Goal: Check status: Check status

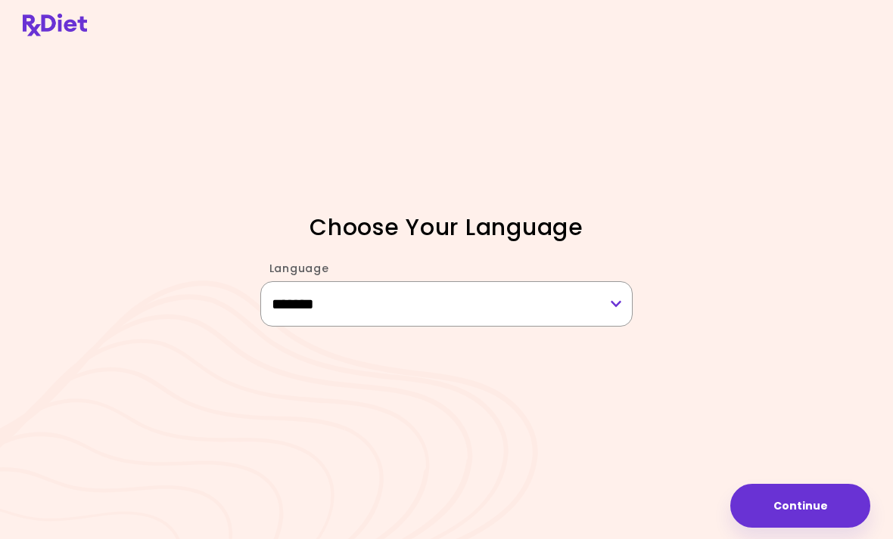
click at [624, 327] on select "******* ******* ** *****" at bounding box center [446, 303] width 373 height 45
select select "**"
click at [819, 499] on button "Continue" at bounding box center [800, 506] width 140 height 44
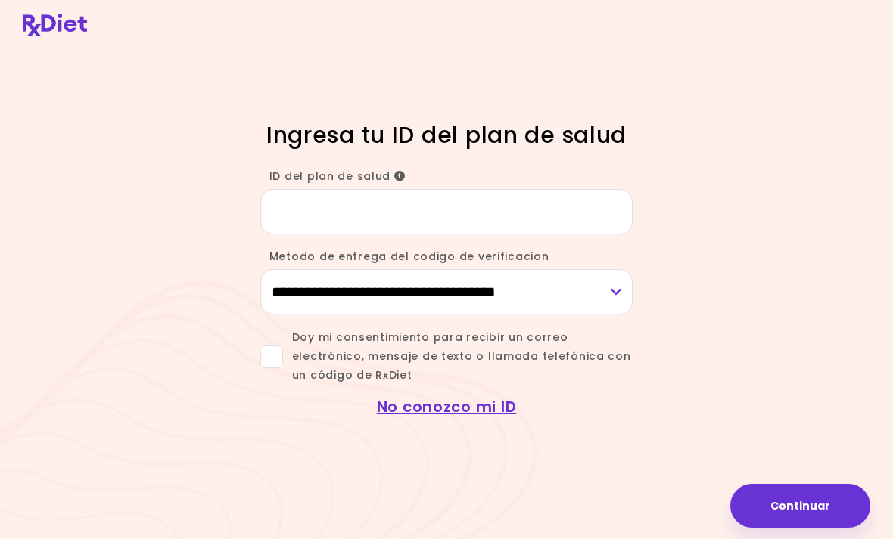
click at [300, 235] on input "ID del plan de salud" at bounding box center [446, 211] width 373 height 45
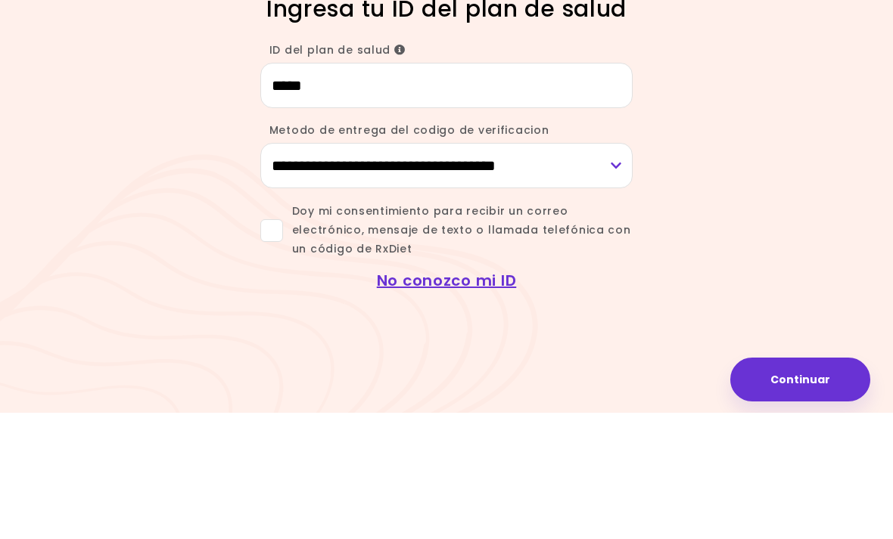
click at [354, 189] on input "*****" at bounding box center [446, 211] width 373 height 45
type input "*******"
click at [618, 269] on select "**********" at bounding box center [446, 291] width 373 height 45
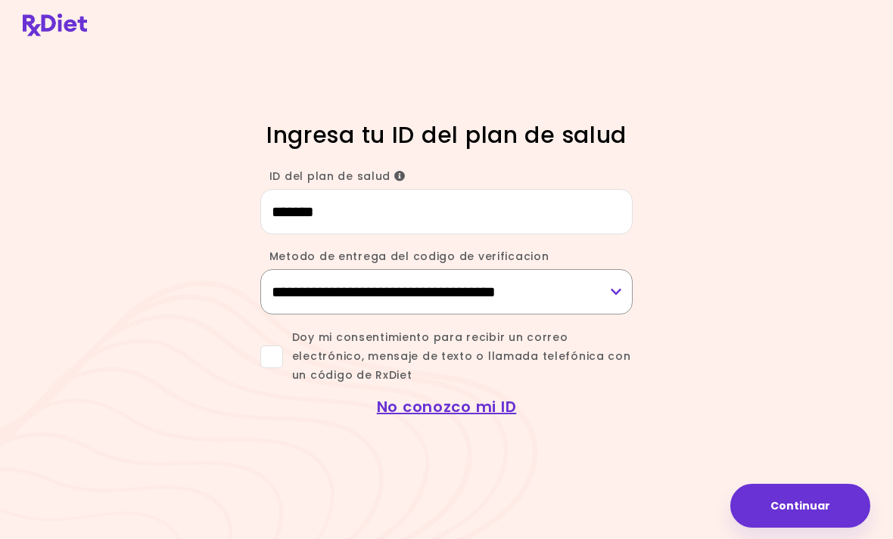
click at [384, 269] on select "**********" at bounding box center [446, 291] width 373 height 45
select select "***"
click at [280, 346] on span at bounding box center [271, 357] width 23 height 23
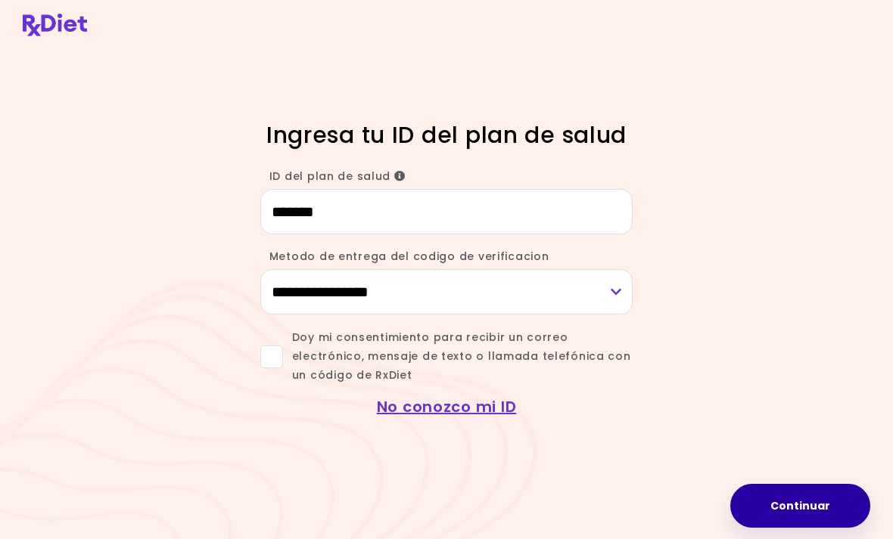
click at [811, 496] on button "Continuar" at bounding box center [800, 506] width 140 height 44
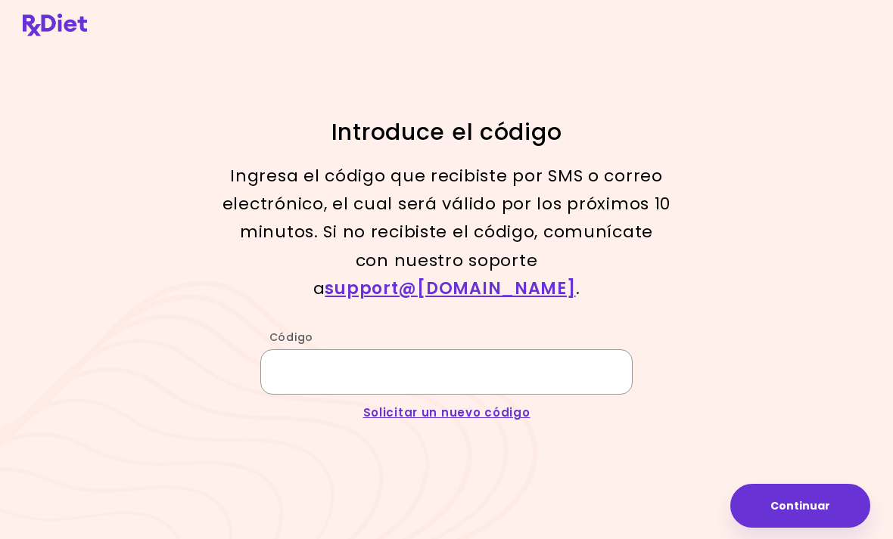
click at [344, 350] on input "Código" at bounding box center [446, 372] width 373 height 45
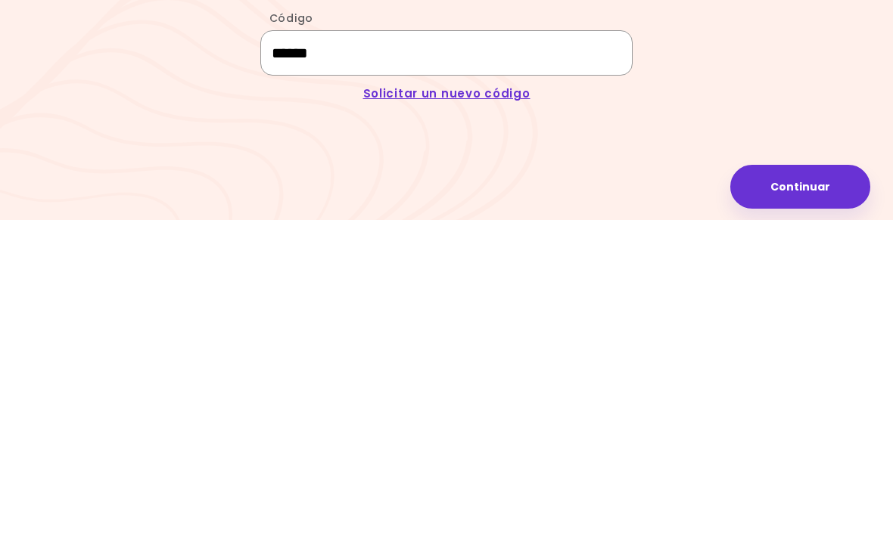
type input "******"
click at [815, 484] on button "Continuar" at bounding box center [800, 506] width 140 height 44
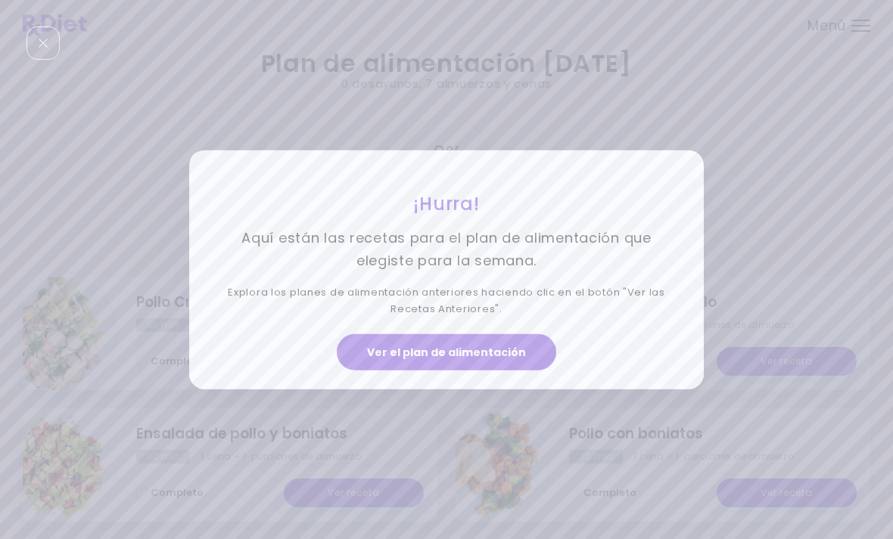
click at [509, 422] on div "¡Hurra! Aquí están las recetas para el plan de alimentación que elegiste para l…" at bounding box center [446, 269] width 893 height 539
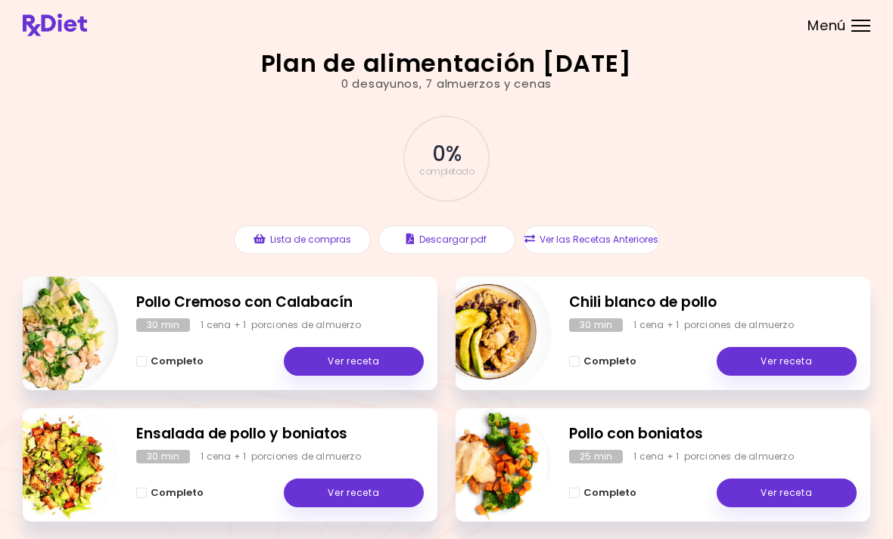
click at [362, 359] on link "Ver receta" at bounding box center [354, 361] width 140 height 29
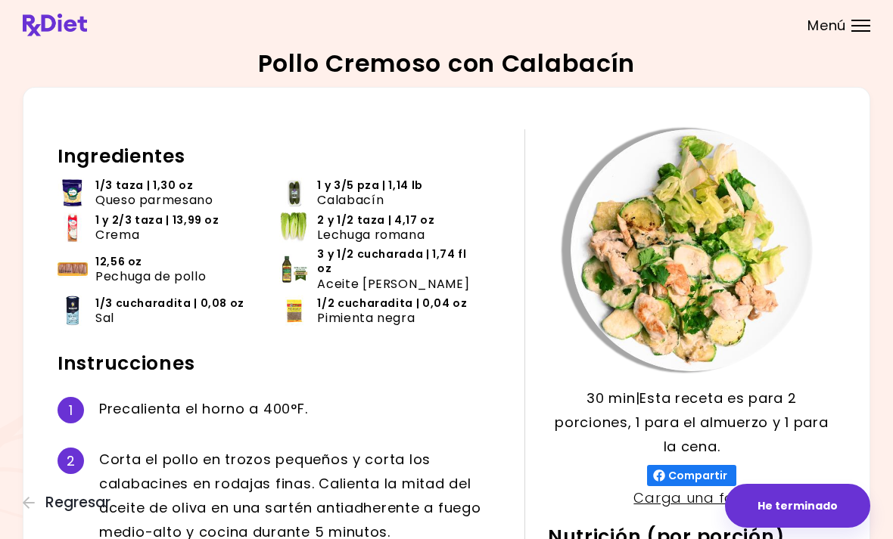
click at [856, 24] on div "Menú" at bounding box center [860, 26] width 19 height 12
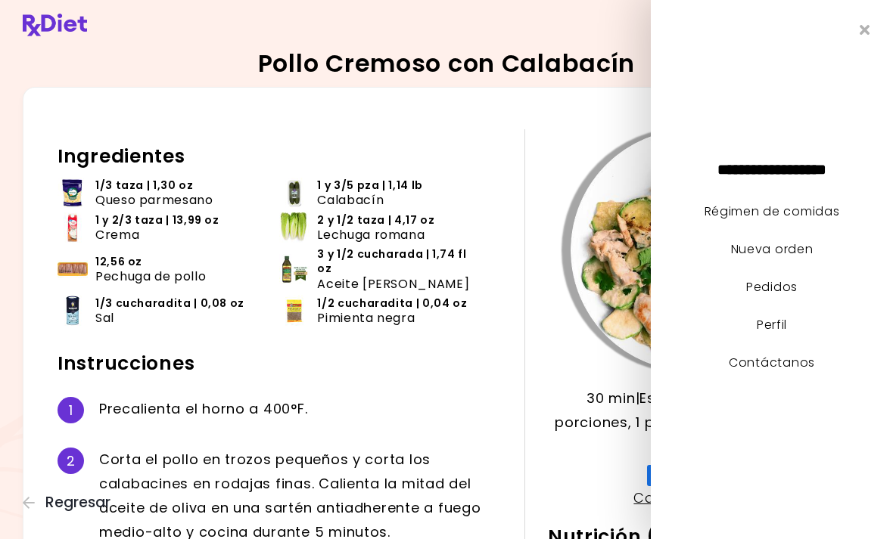
click at [793, 258] on link "Nueva orden" at bounding box center [772, 249] width 82 height 17
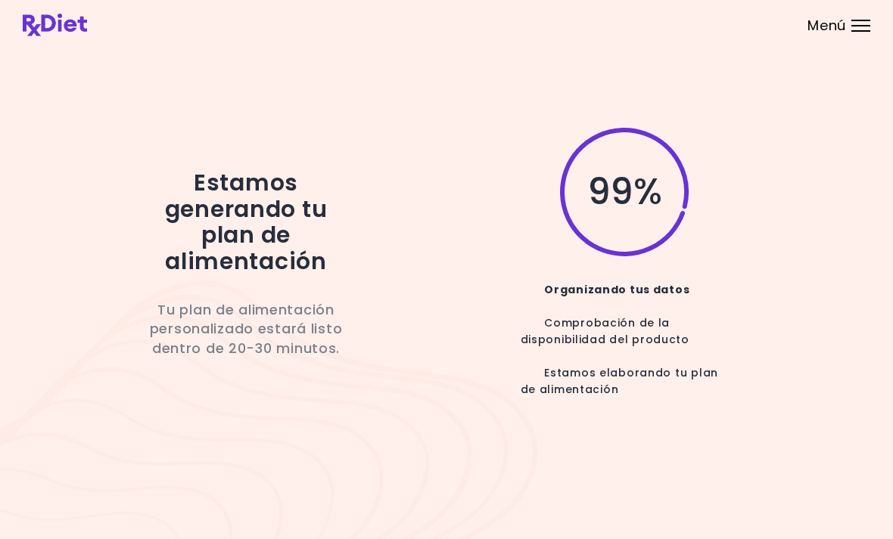
click at [438, 242] on div "99 %" at bounding box center [612, 192] width 401 height 133
click at [844, 23] on span "Menú" at bounding box center [826, 26] width 39 height 14
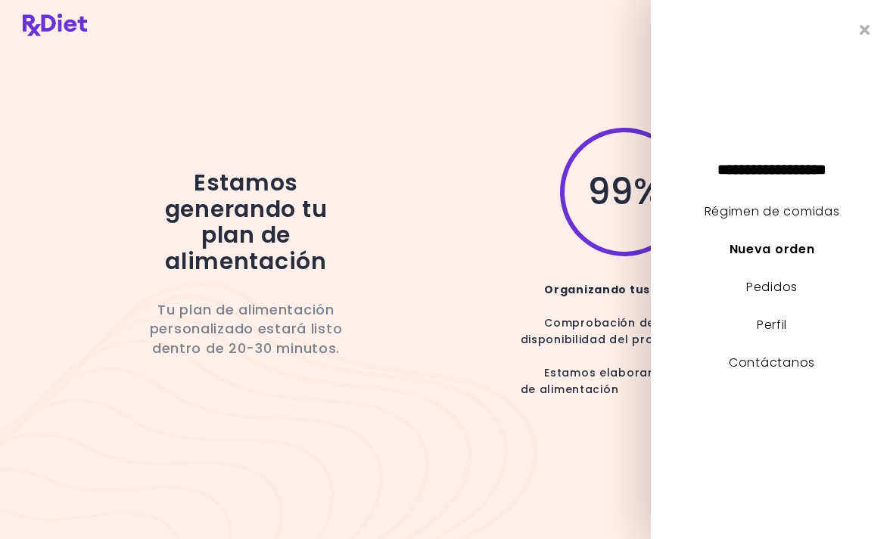
click at [787, 258] on link "Nueva orden" at bounding box center [771, 249] width 85 height 17
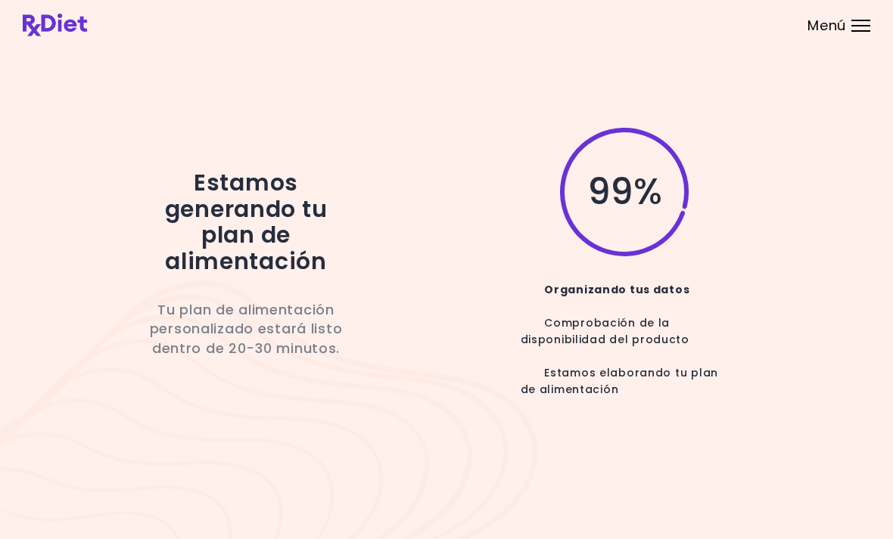
scroll to position [0, 0]
click at [638, 349] on div "Comprobación de la disponibilidad del producto" at bounding box center [625, 324] width 208 height 50
click at [583, 415] on div "Estamos elaborando tu plan de alimentación" at bounding box center [625, 382] width 208 height 66
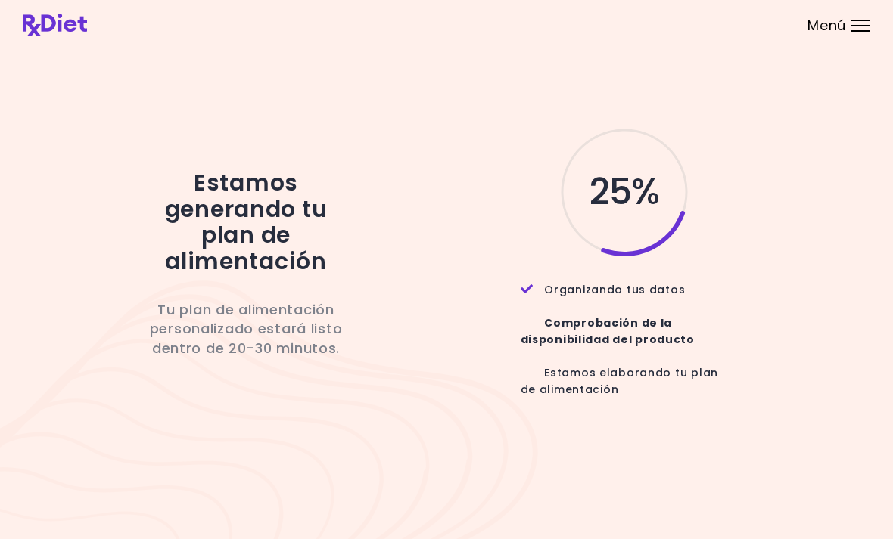
click at [873, 235] on div "Estamos generando tu plan de alimentación Tu plan de alimentación personalizado…" at bounding box center [446, 269] width 893 height 539
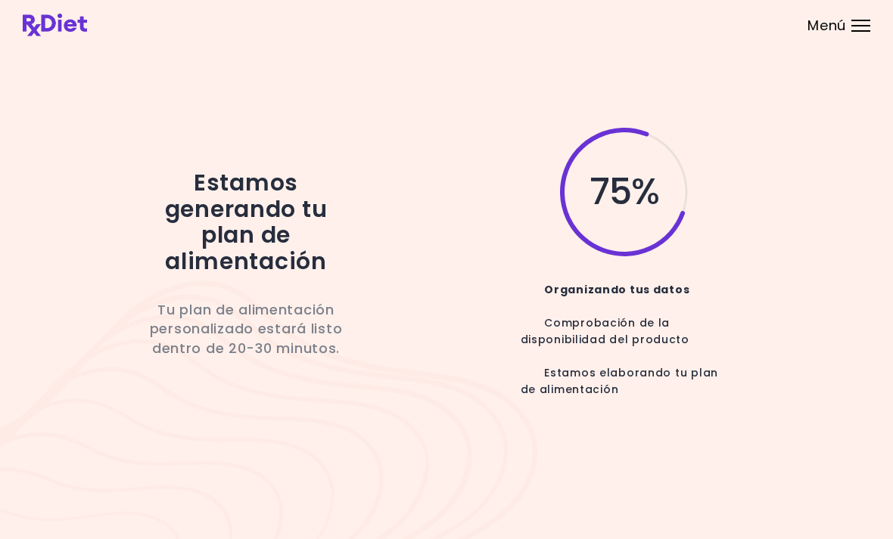
click at [856, 25] on div at bounding box center [860, 26] width 19 height 2
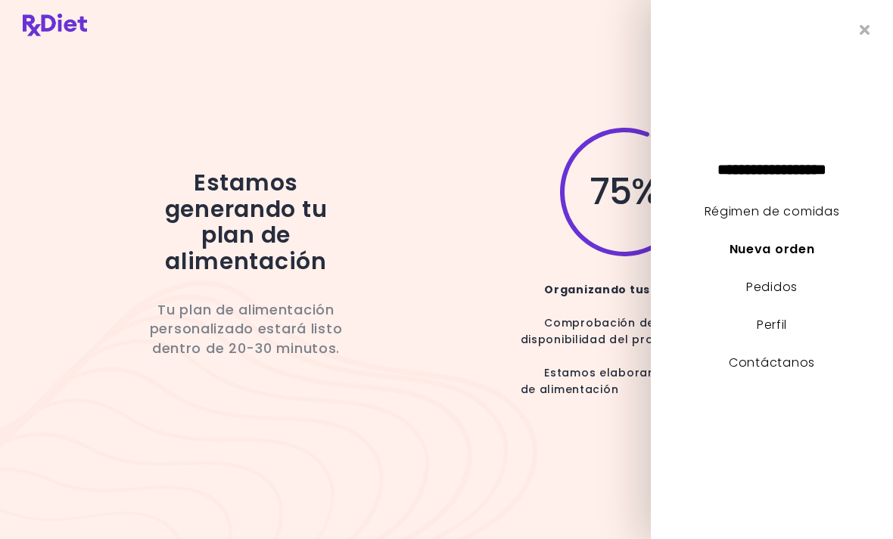
click at [794, 258] on link "Nueva orden" at bounding box center [771, 249] width 85 height 17
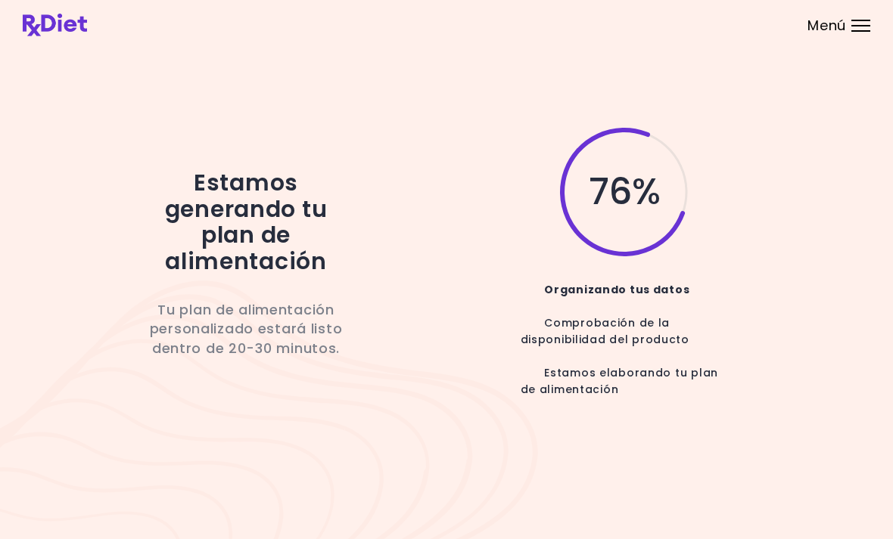
click at [675, 349] on div "Comprobación de la disponibilidad del producto" at bounding box center [625, 324] width 208 height 50
click at [653, 343] on div "Comprobación de la disponibilidad del producto" at bounding box center [625, 324] width 208 height 50
click at [653, 342] on div "Comprobación de la disponibilidad del producto" at bounding box center [625, 324] width 208 height 50
click at [645, 205] on span "76 %" at bounding box center [624, 192] width 71 height 26
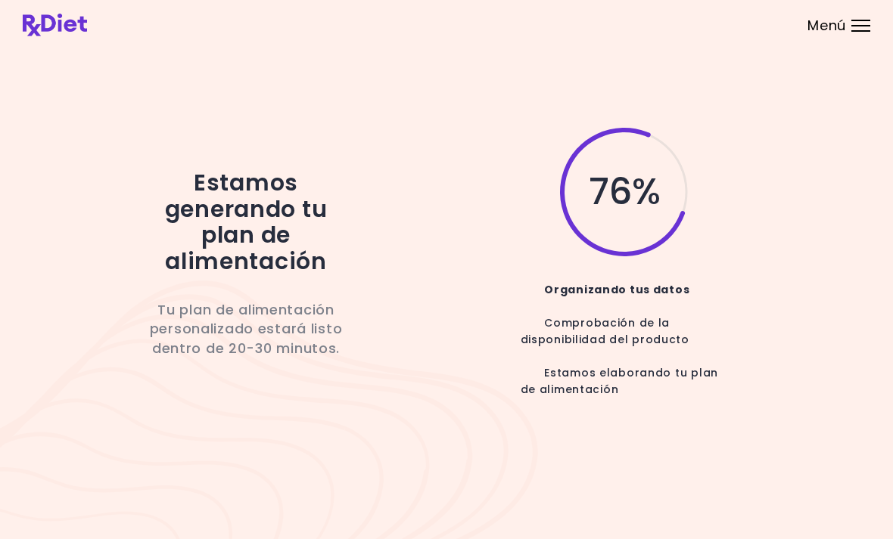
click at [645, 205] on span "76 %" at bounding box center [624, 192] width 71 height 26
click at [641, 205] on span "76 %" at bounding box center [624, 192] width 71 height 26
click at [851, 23] on div "Menú" at bounding box center [860, 26] width 19 height 12
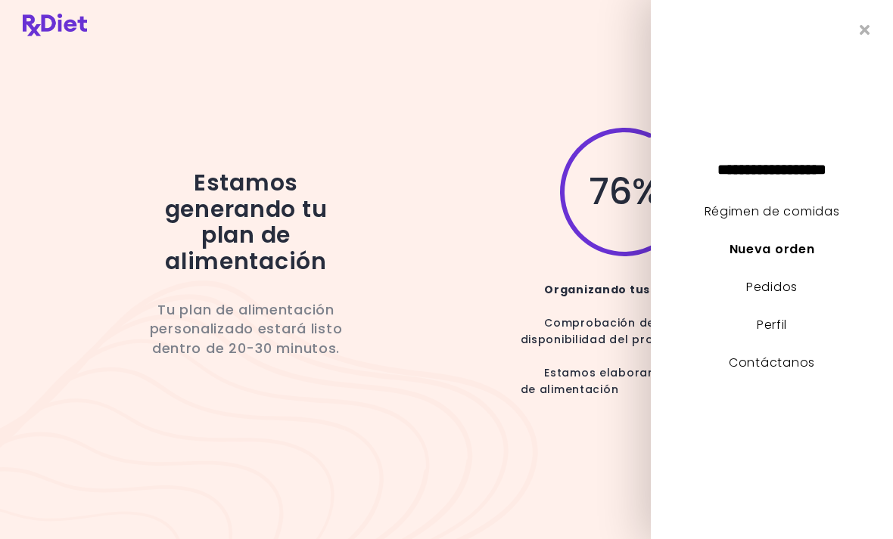
click at [784, 296] on link "Pedidos" at bounding box center [771, 286] width 51 height 17
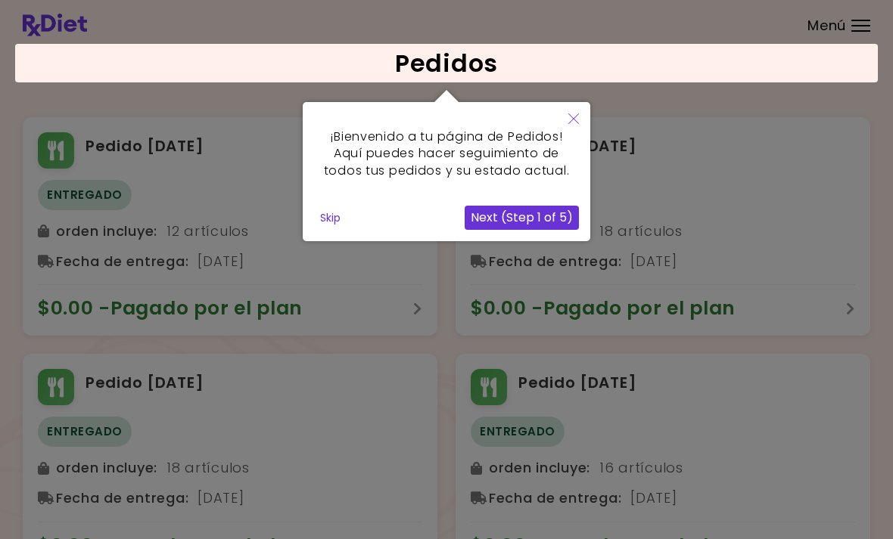
click at [552, 212] on button "Next (Step 1 of 5)" at bounding box center [522, 218] width 114 height 24
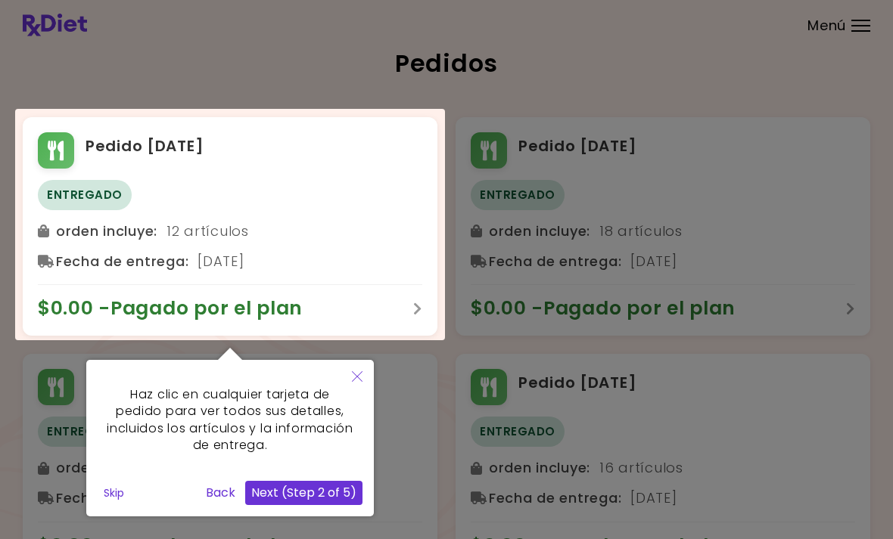
click at [368, 377] on button "Close" at bounding box center [356, 378] width 33 height 36
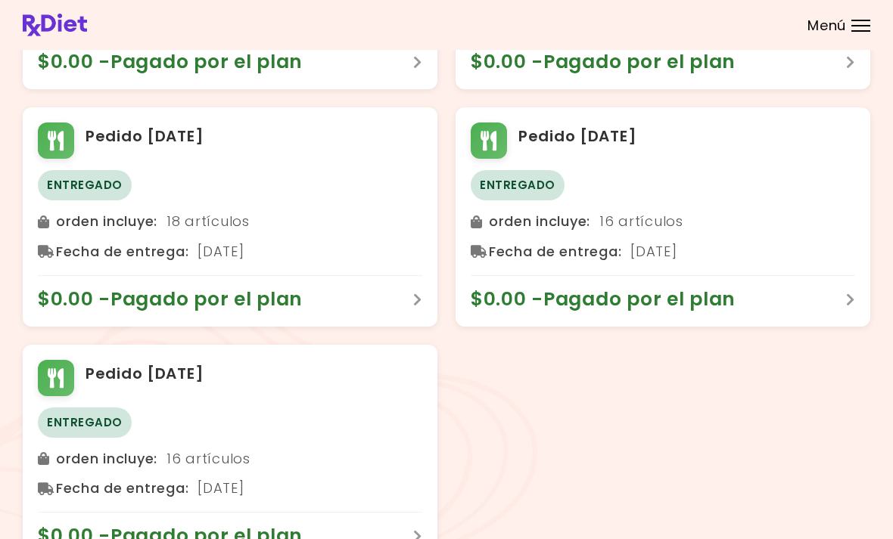
scroll to position [266, 0]
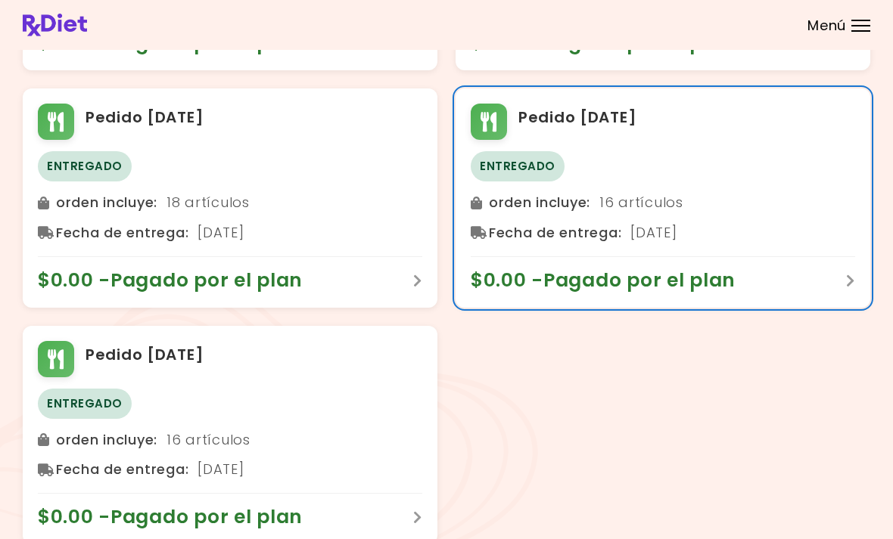
click at [846, 279] on icon at bounding box center [850, 281] width 9 height 14
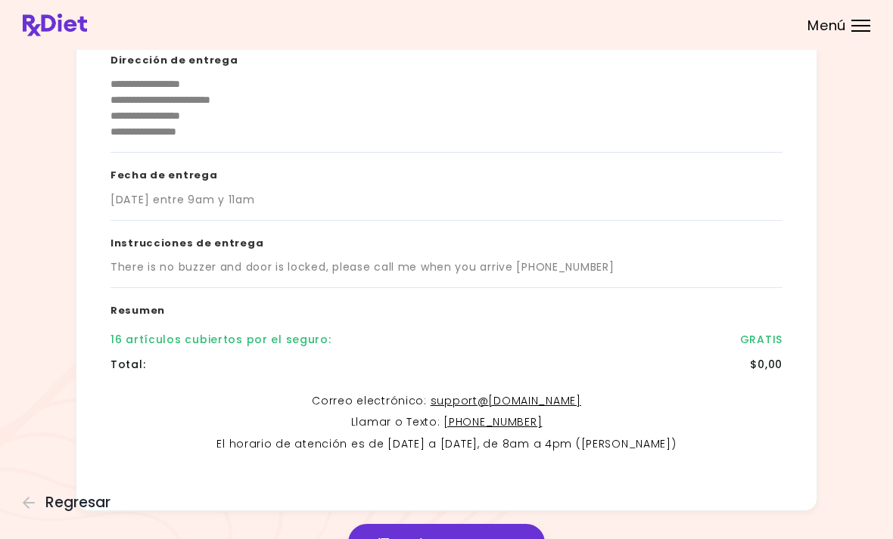
scroll to position [183, 0]
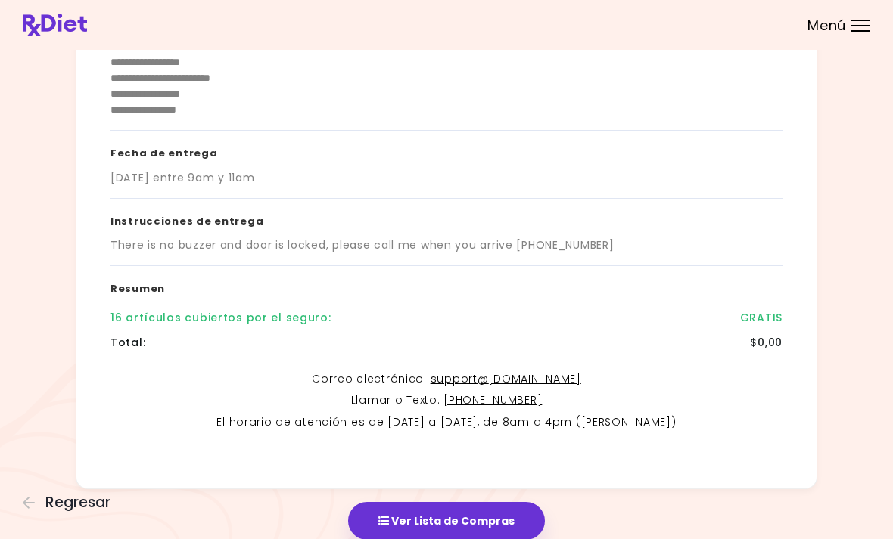
click at [475, 511] on button "Ver Lista de Compras" at bounding box center [446, 521] width 197 height 38
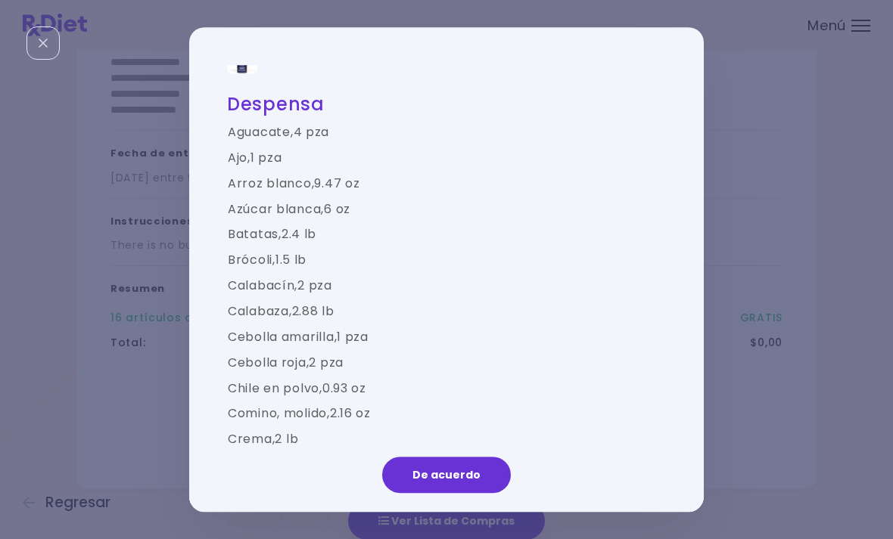
scroll to position [1192, 0]
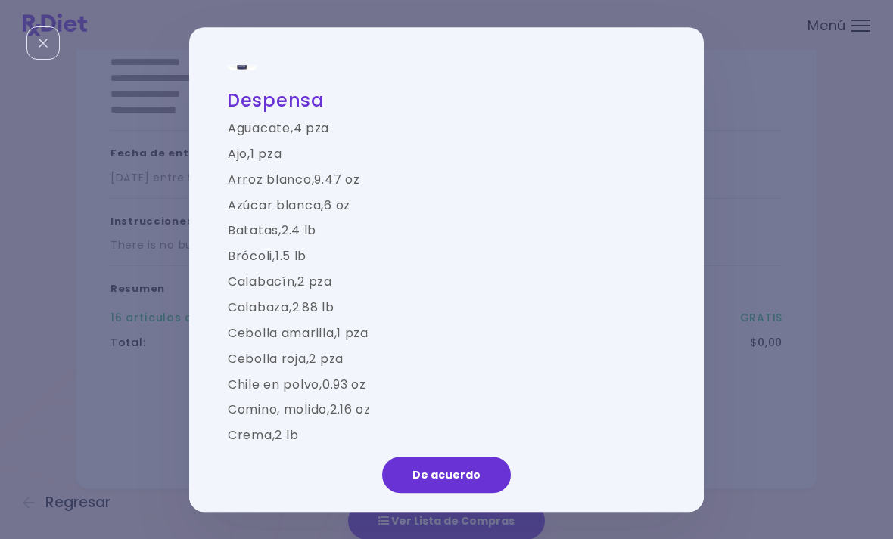
click at [461, 493] on button "De acuerdo" at bounding box center [446, 475] width 129 height 36
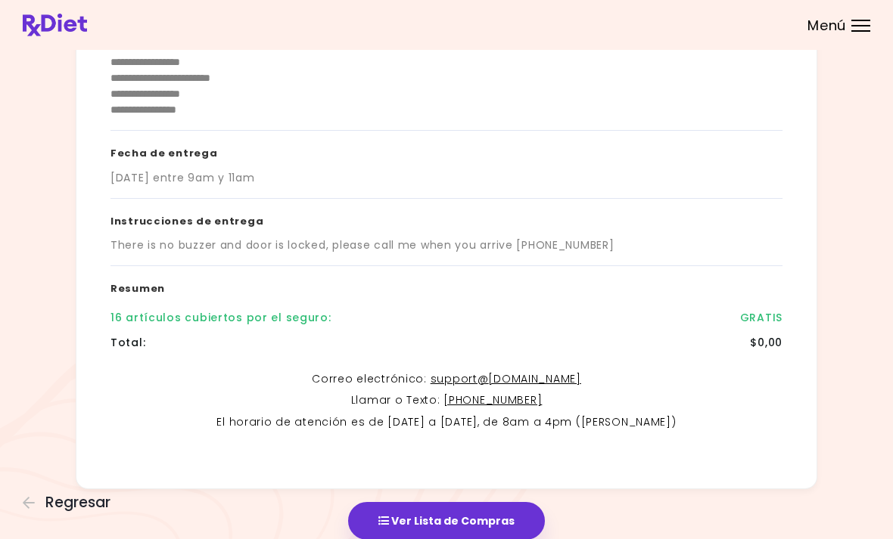
click at [85, 511] on span "Regresar" at bounding box center [77, 503] width 65 height 17
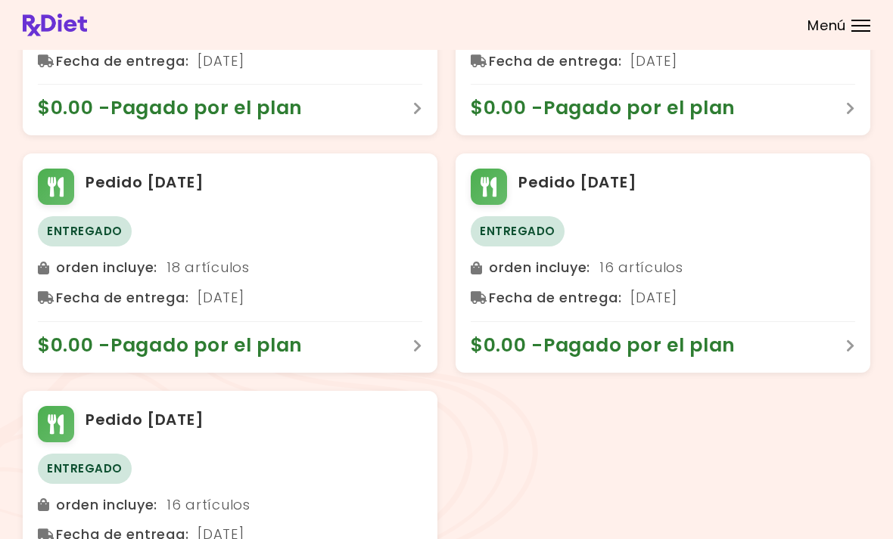
scroll to position [266, 0]
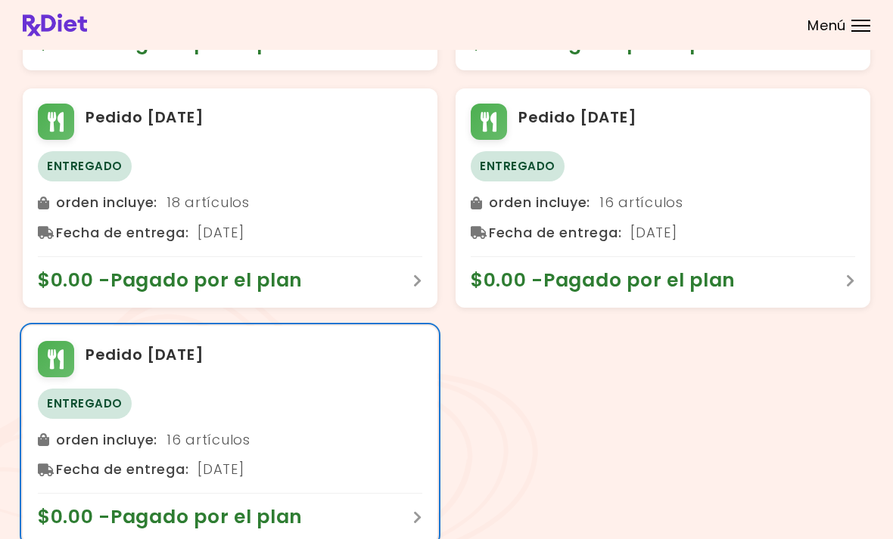
click at [294, 446] on div "orden incluye : 16 artículos Fecha de entrega : [DATE]" at bounding box center [230, 455] width 384 height 54
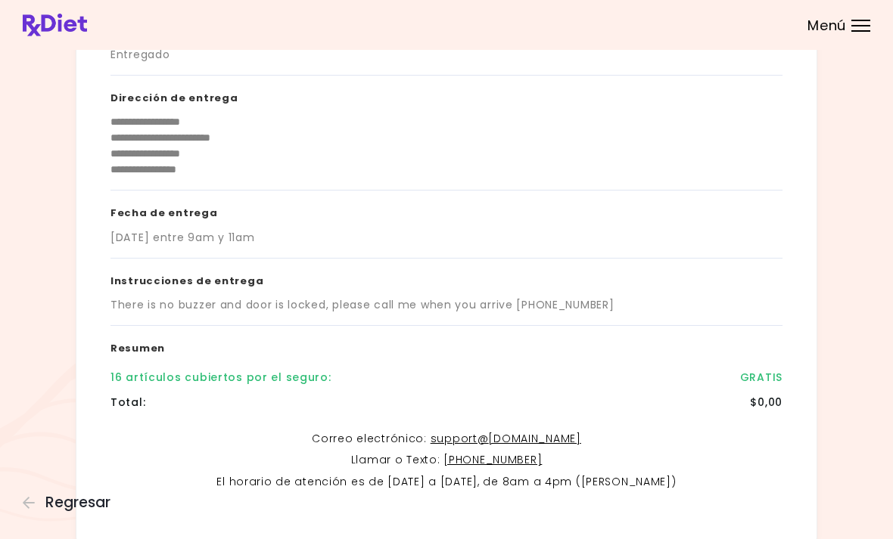
scroll to position [183, 0]
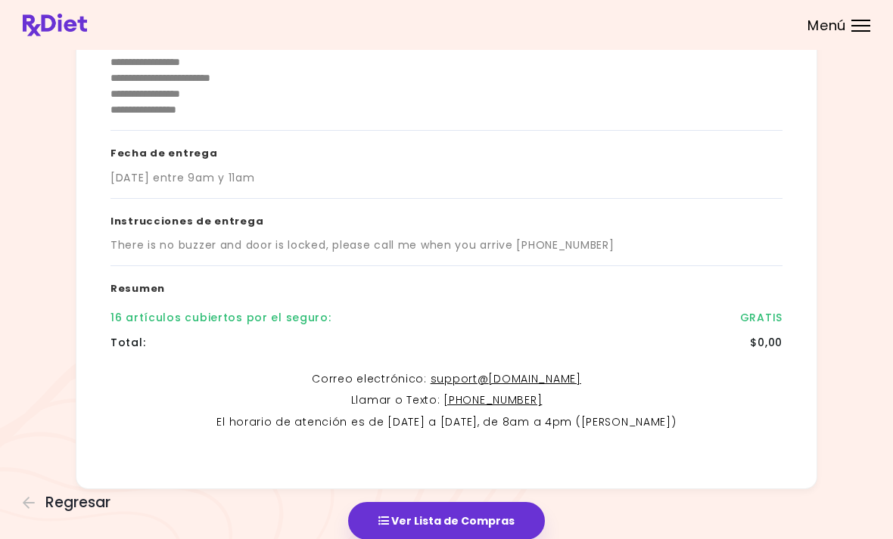
click at [491, 530] on button "Ver Lista de Compras" at bounding box center [446, 521] width 197 height 38
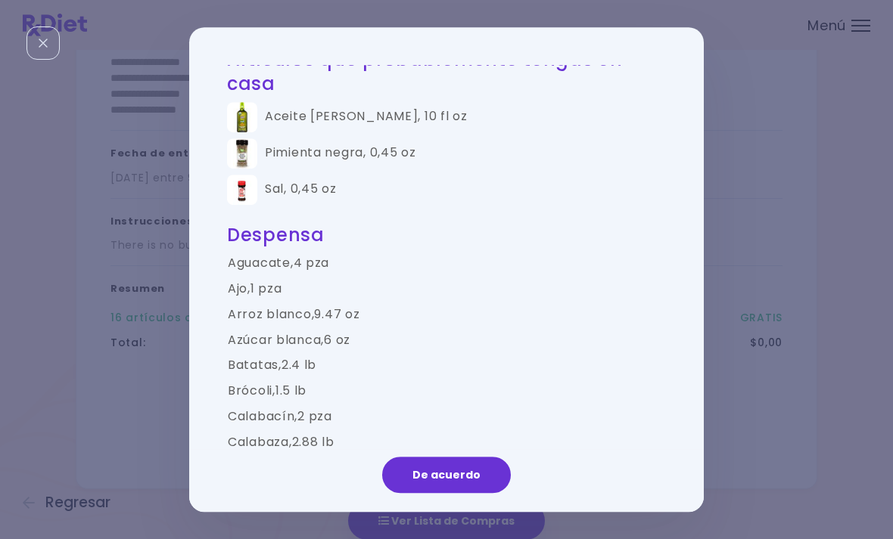
scroll to position [953, 0]
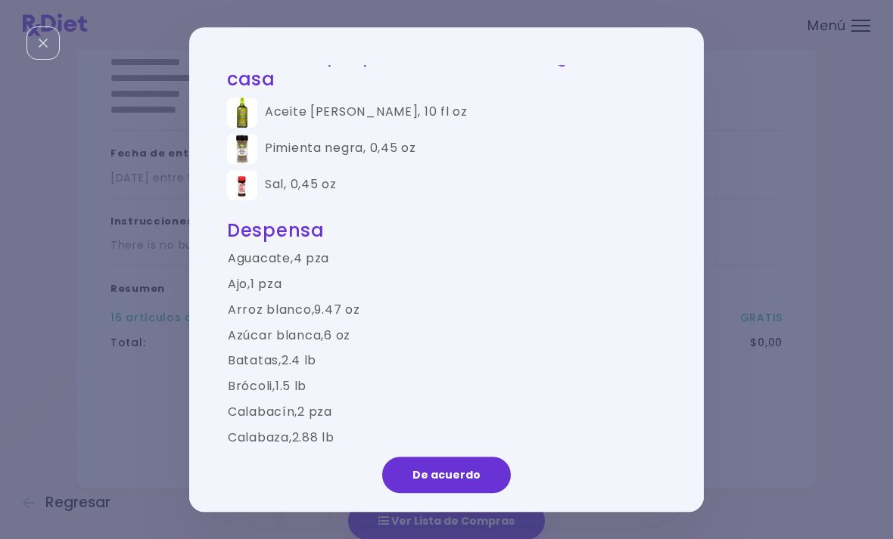
click at [443, 493] on button "De acuerdo" at bounding box center [446, 475] width 129 height 36
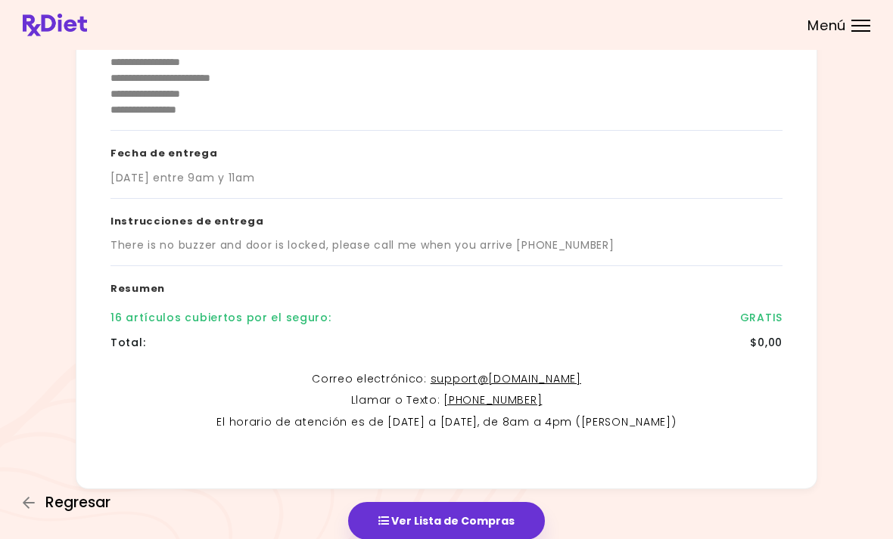
click at [95, 511] on span "Regresar" at bounding box center [77, 503] width 65 height 17
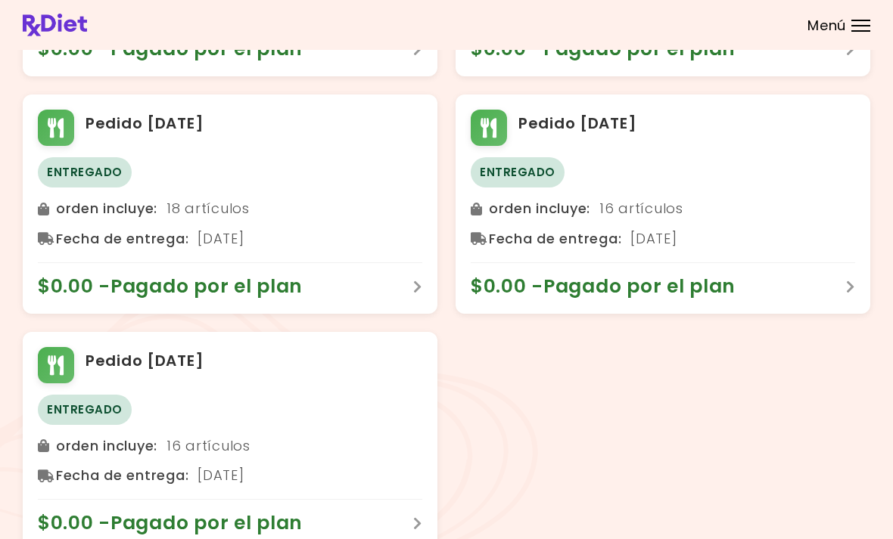
scroll to position [266, 0]
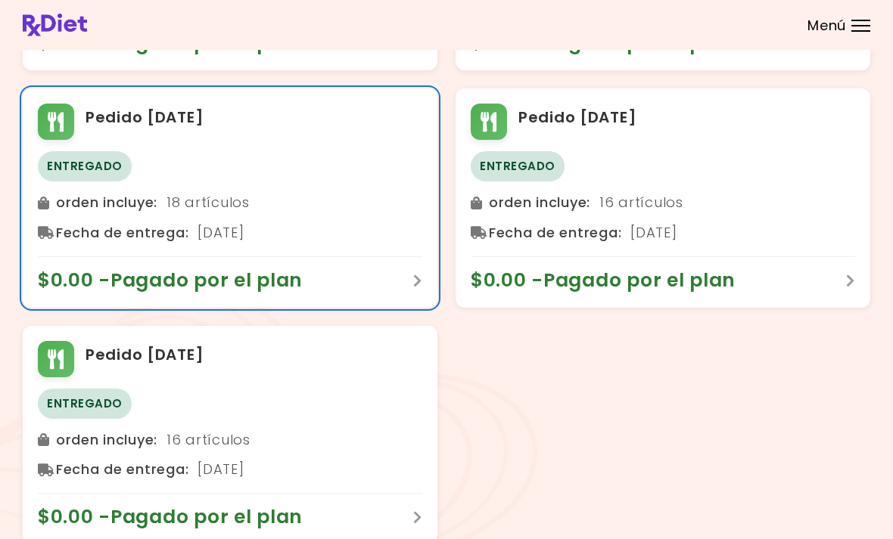
click at [326, 172] on div "Entregado" at bounding box center [230, 166] width 384 height 30
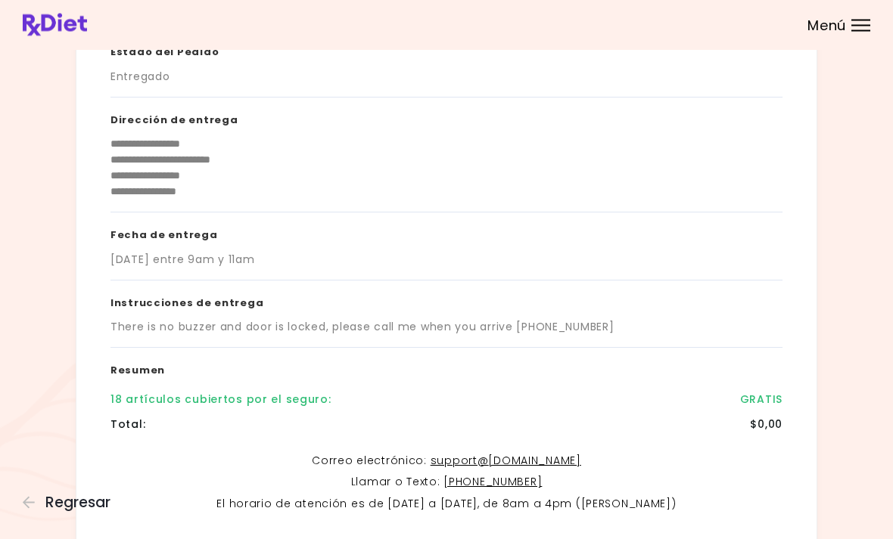
scroll to position [183, 0]
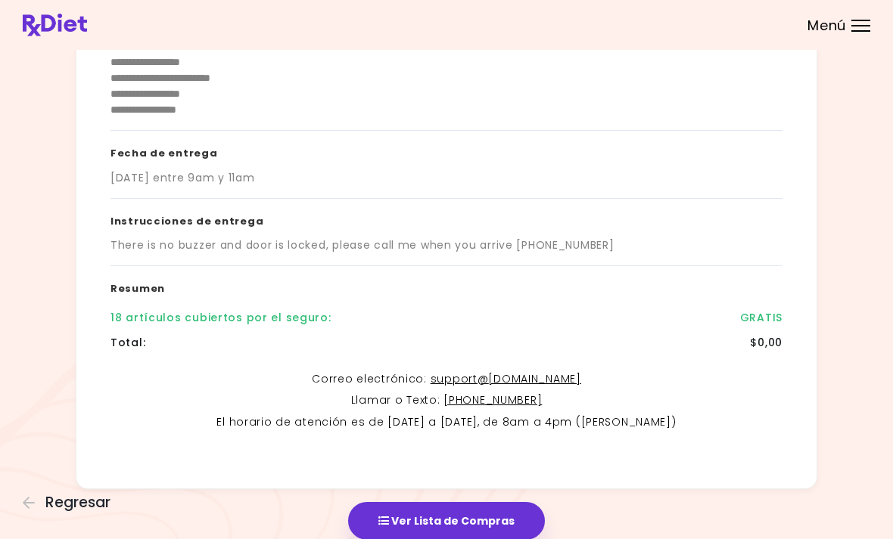
click at [473, 520] on button "Ver Lista de Compras" at bounding box center [446, 521] width 197 height 38
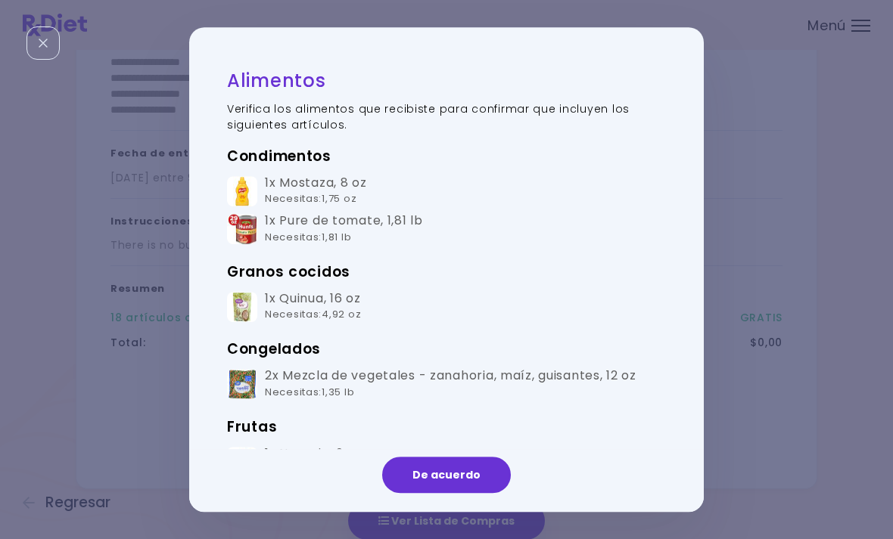
scroll to position [0, 0]
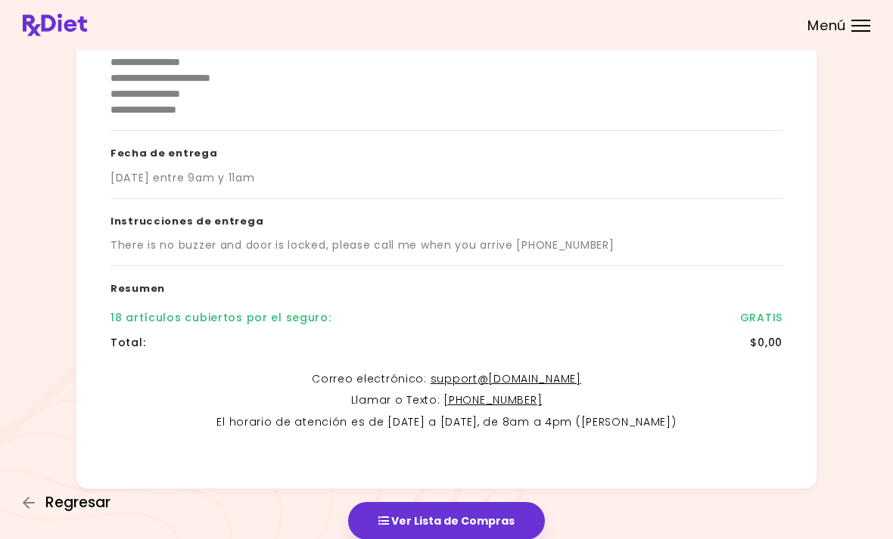
click at [86, 511] on span "Regresar" at bounding box center [77, 503] width 65 height 17
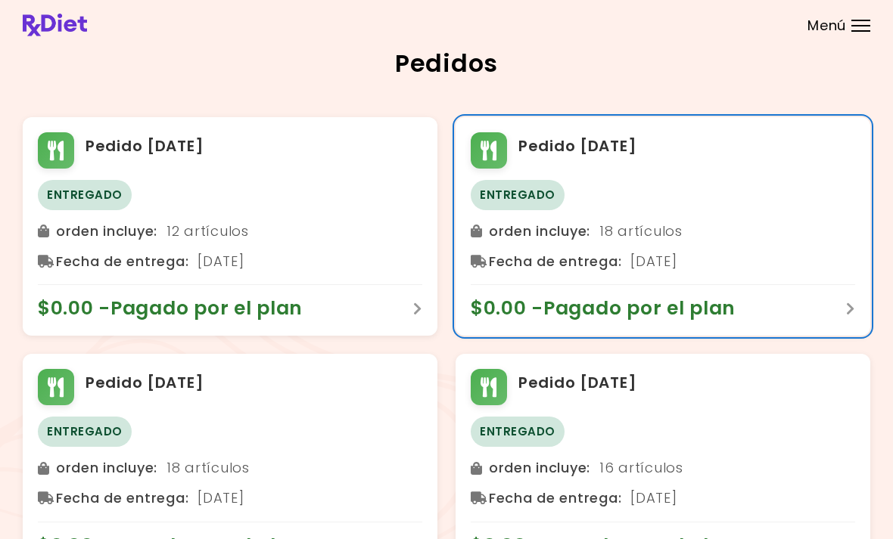
click at [677, 268] on div "Fecha de entrega : [DATE]" at bounding box center [663, 262] width 384 height 24
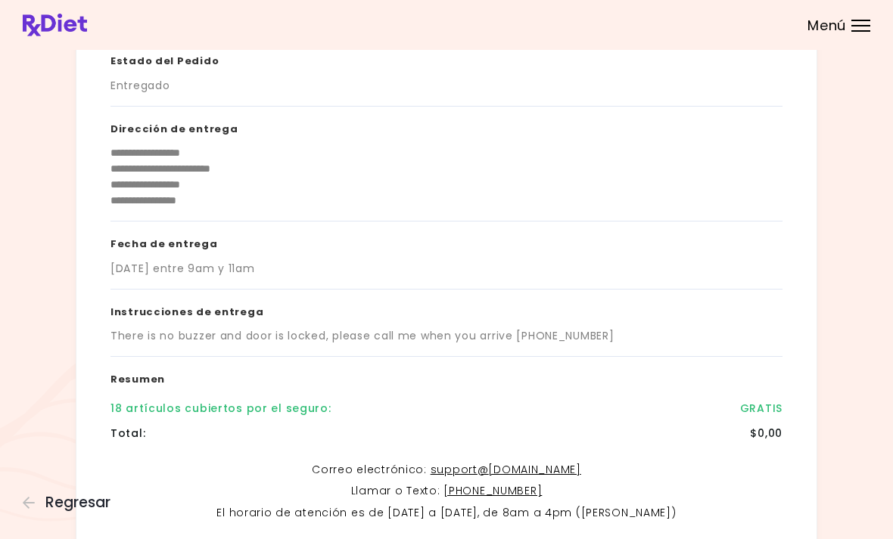
scroll to position [183, 0]
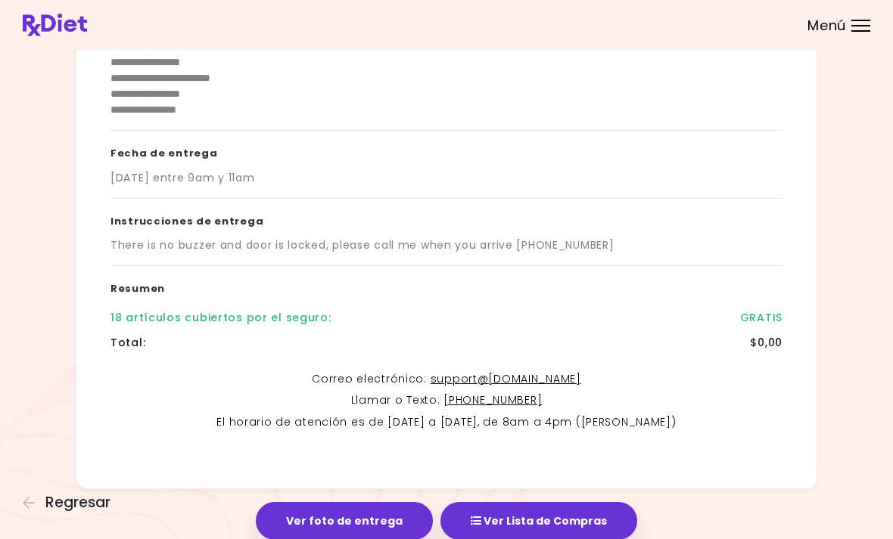
click at [580, 522] on button "Ver Lista de Compras" at bounding box center [538, 521] width 197 height 38
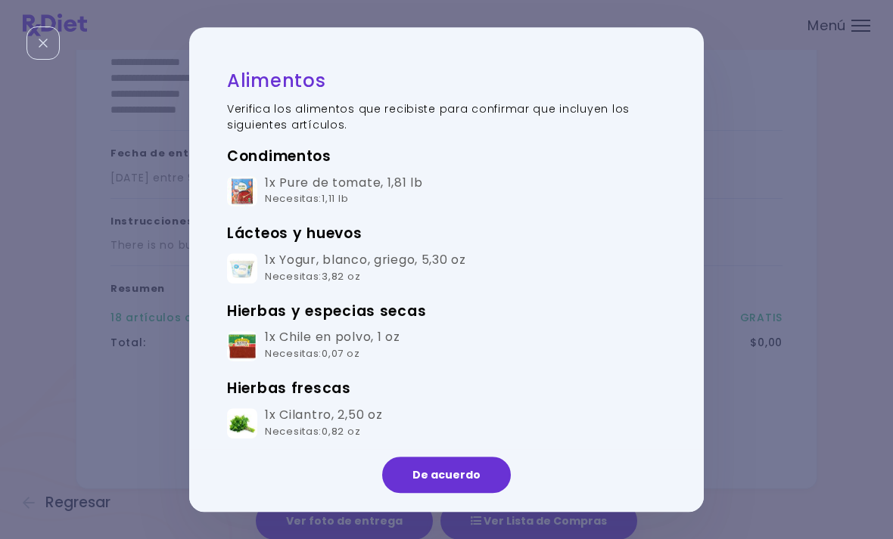
scroll to position [0, 0]
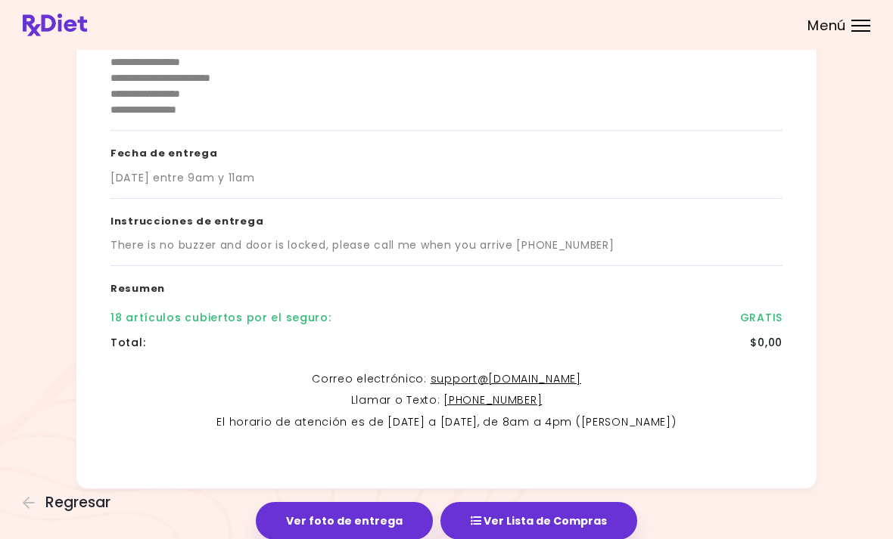
click at [87, 511] on span "Regresar" at bounding box center [77, 503] width 65 height 17
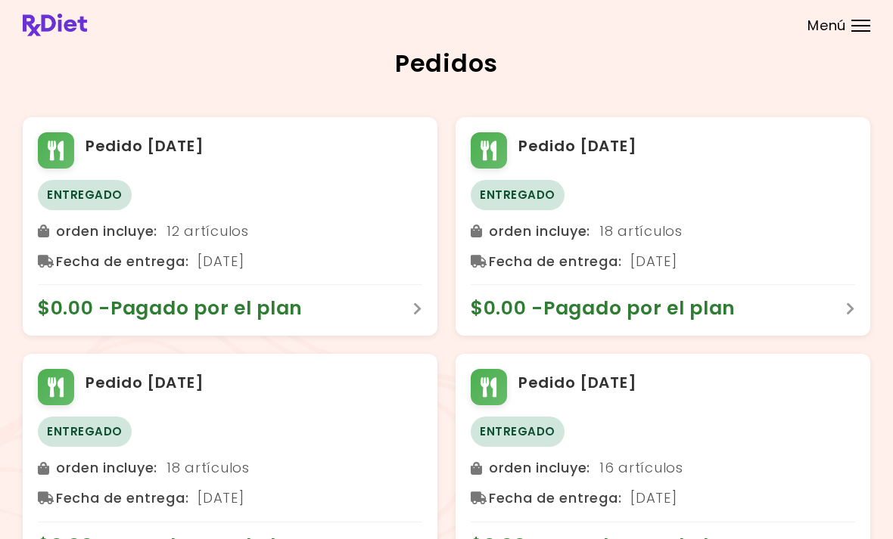
click at [856, 30] on div at bounding box center [860, 31] width 19 height 2
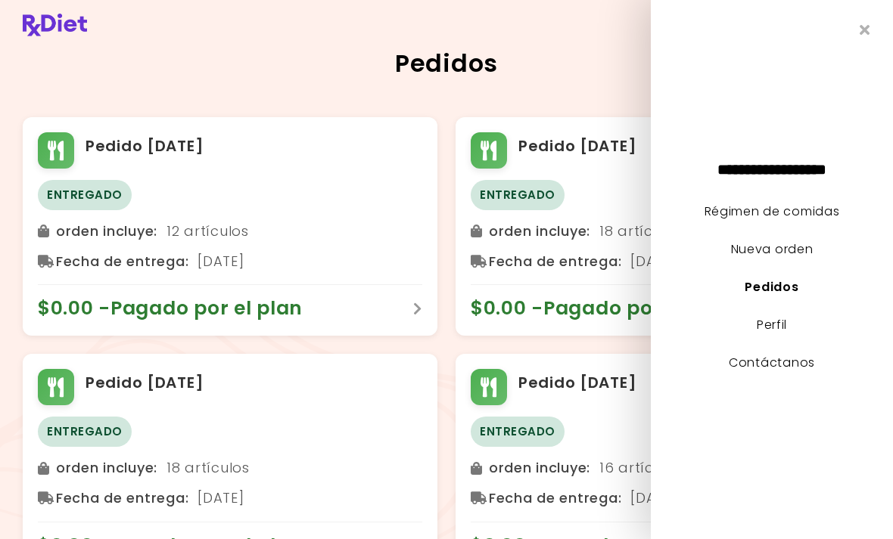
click at [794, 258] on link "Nueva orden" at bounding box center [772, 249] width 82 height 17
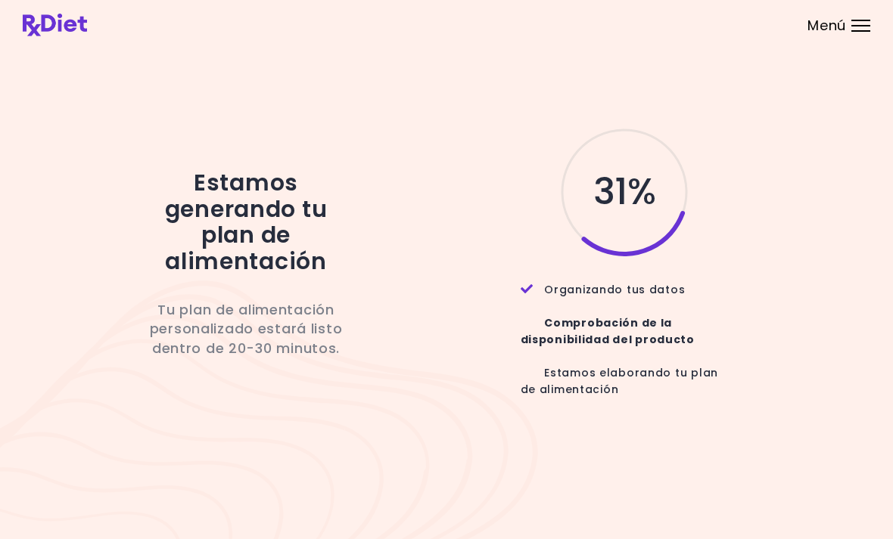
click at [774, 317] on div "31 % Organizando tus datos Comprobación de la disponibilidad del producto Estam…" at bounding box center [612, 270] width 401 height 289
click at [433, 301] on div "31 % Organizando tus datos Comprobación de la disponibilidad del producto Estam…" at bounding box center [612, 270] width 401 height 289
click at [397, 353] on div "Estamos generando tu plan de alimentación Tu plan de alimentación personalizado…" at bounding box center [245, 269] width 333 height 199
click at [766, 218] on div "38 %" at bounding box center [612, 192] width 401 height 133
click at [461, 259] on div "39 %" at bounding box center [612, 192] width 401 height 133
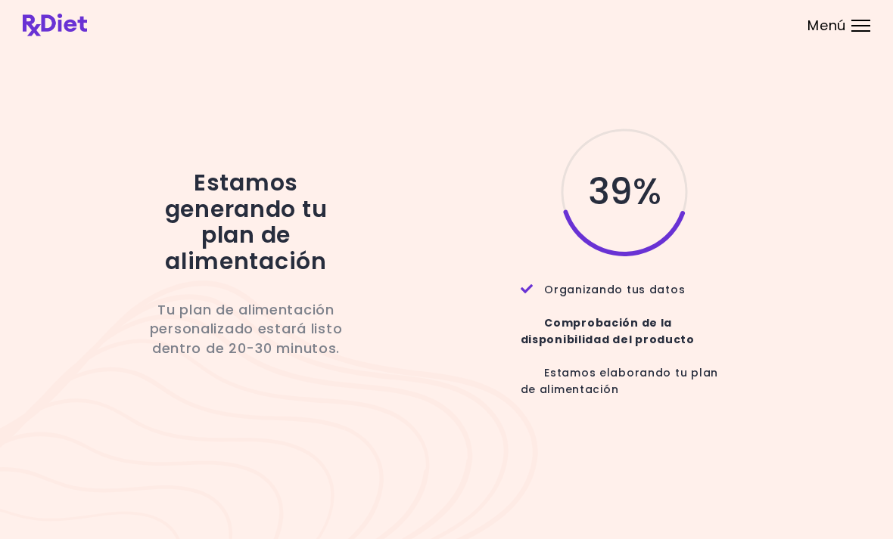
click at [449, 300] on div "39 % Organizando tus datos Comprobación de la disponibilidad del producto Estam…" at bounding box center [612, 270] width 401 height 289
click at [455, 342] on div "40 % Organizando tus datos Comprobación de la disponibilidad del producto Estam…" at bounding box center [612, 270] width 401 height 289
click at [462, 343] on div "40 % Organizando tus datos Comprobación de la disponibilidad del producto Estam…" at bounding box center [612, 270] width 401 height 289
click at [437, 375] on div "40 % Organizando tus datos Comprobación de la disponibilidad del producto Estam…" at bounding box center [612, 270] width 401 height 289
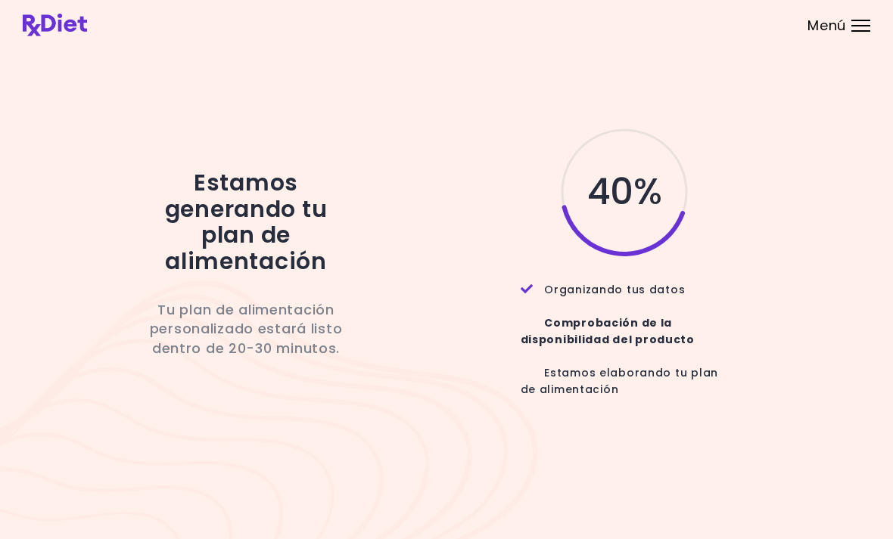
click at [435, 384] on div "40 % Organizando tus datos Comprobación de la disponibilidad del producto Estam…" at bounding box center [612, 270] width 401 height 289
click at [776, 465] on div "Estamos generando tu plan de alimentación Tu plan de alimentación personalizado…" at bounding box center [446, 269] width 847 height 437
click at [434, 197] on div "42 %" at bounding box center [612, 192] width 401 height 133
click at [433, 197] on div "42 %" at bounding box center [612, 192] width 401 height 133
